Goal: Task Accomplishment & Management: Complete application form

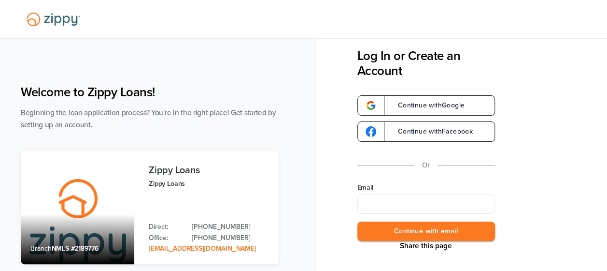
click at [381, 203] on input "Email" at bounding box center [426, 203] width 138 height 19
type input "**********"
click at [437, 231] on button "Continue with email" at bounding box center [426, 231] width 138 height 20
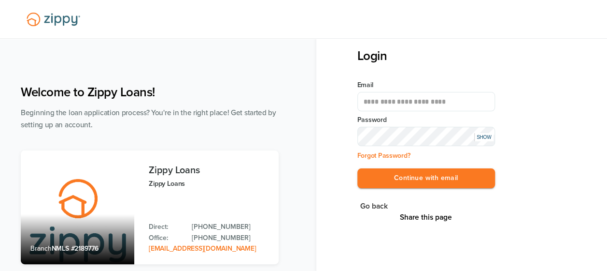
click at [357, 168] on button "Continue with email" at bounding box center [426, 178] width 138 height 20
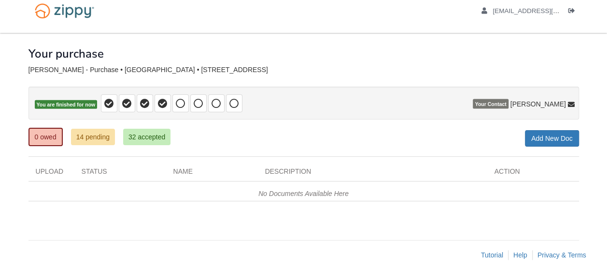
scroll to position [17, 0]
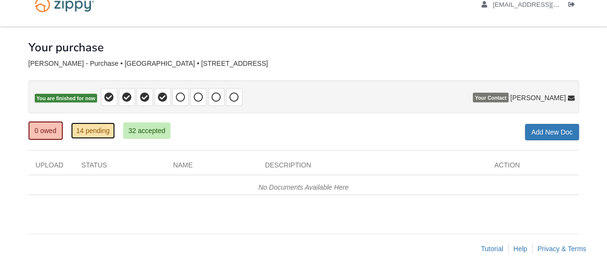
click at [93, 134] on link "14 pending" at bounding box center [93, 130] width 44 height 16
